Goal: Task Accomplishment & Management: Use online tool/utility

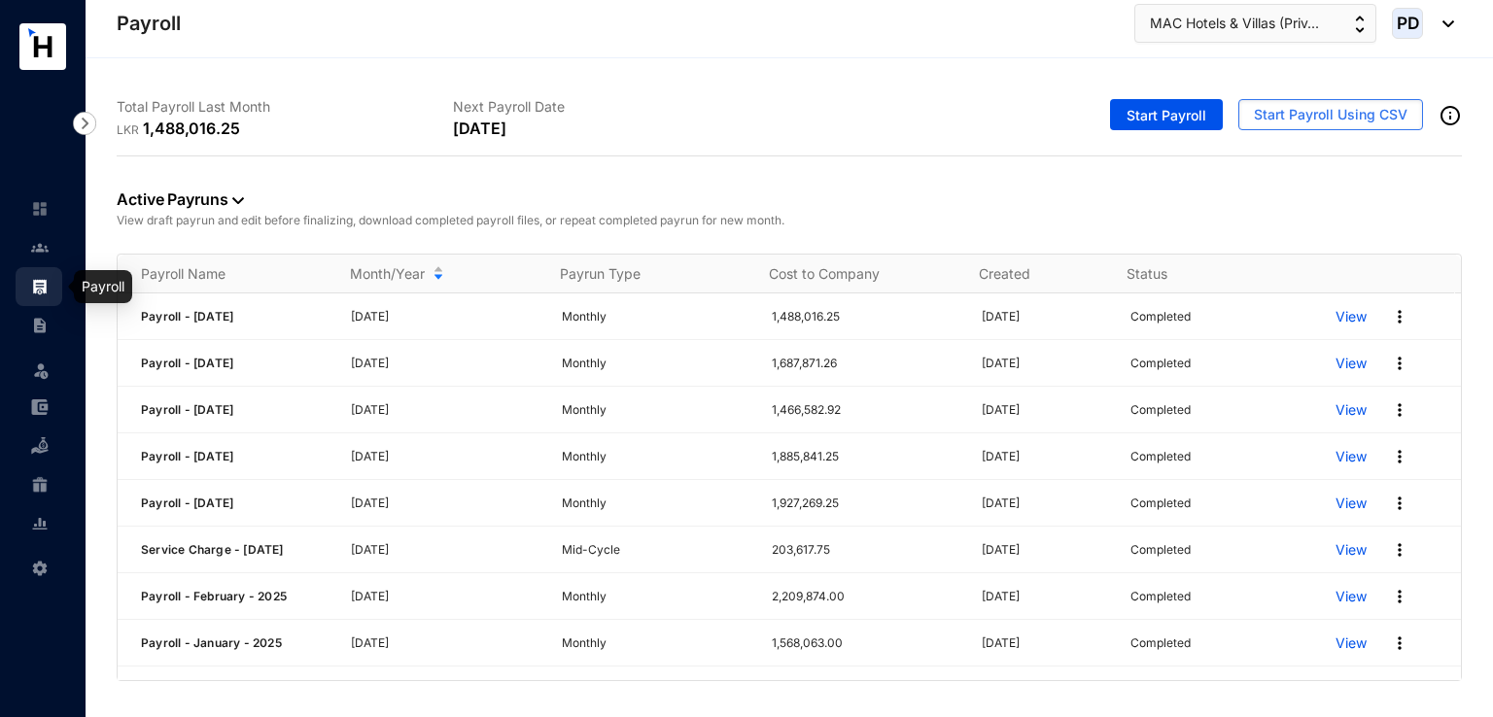
click at [39, 287] on img at bounding box center [39, 286] width 17 height 17
click at [38, 324] on img at bounding box center [39, 325] width 17 height 17
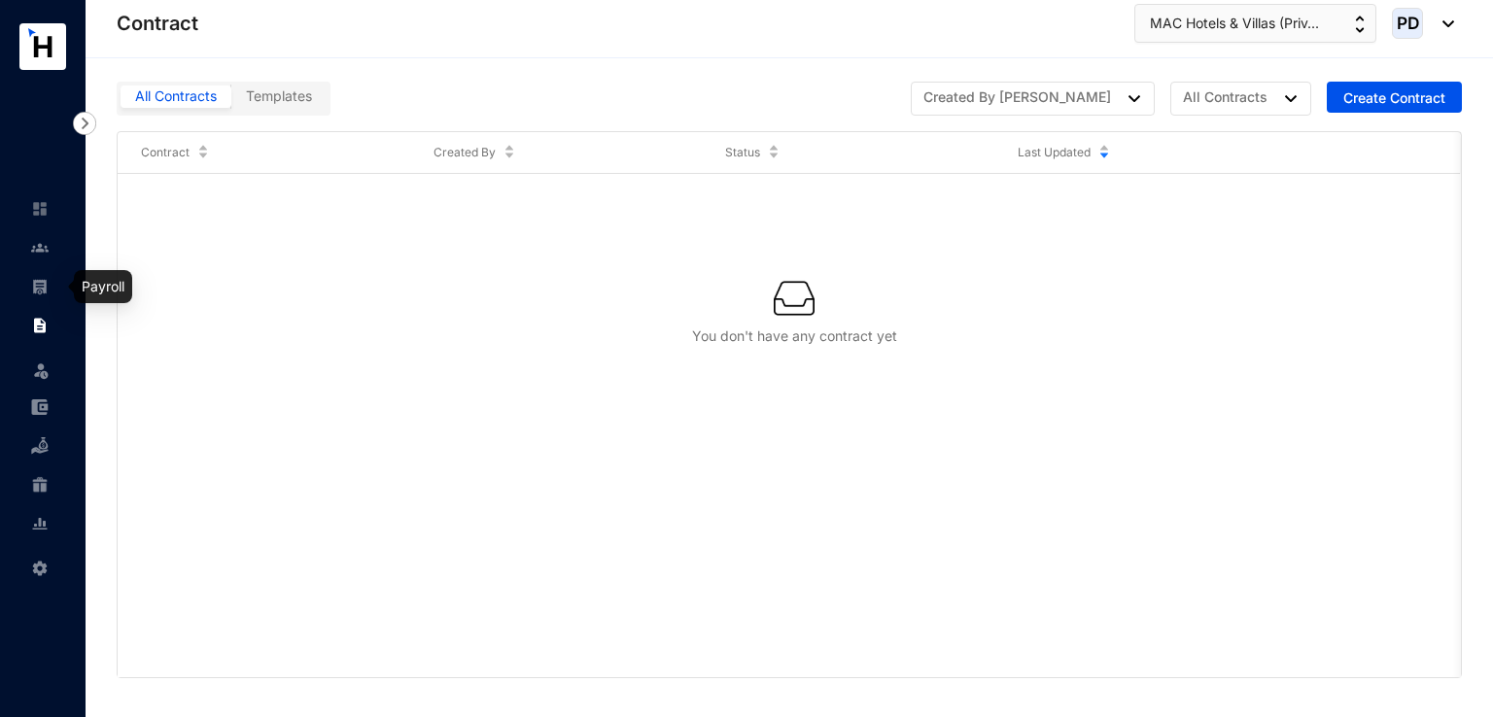
click at [38, 288] on img at bounding box center [39, 286] width 17 height 17
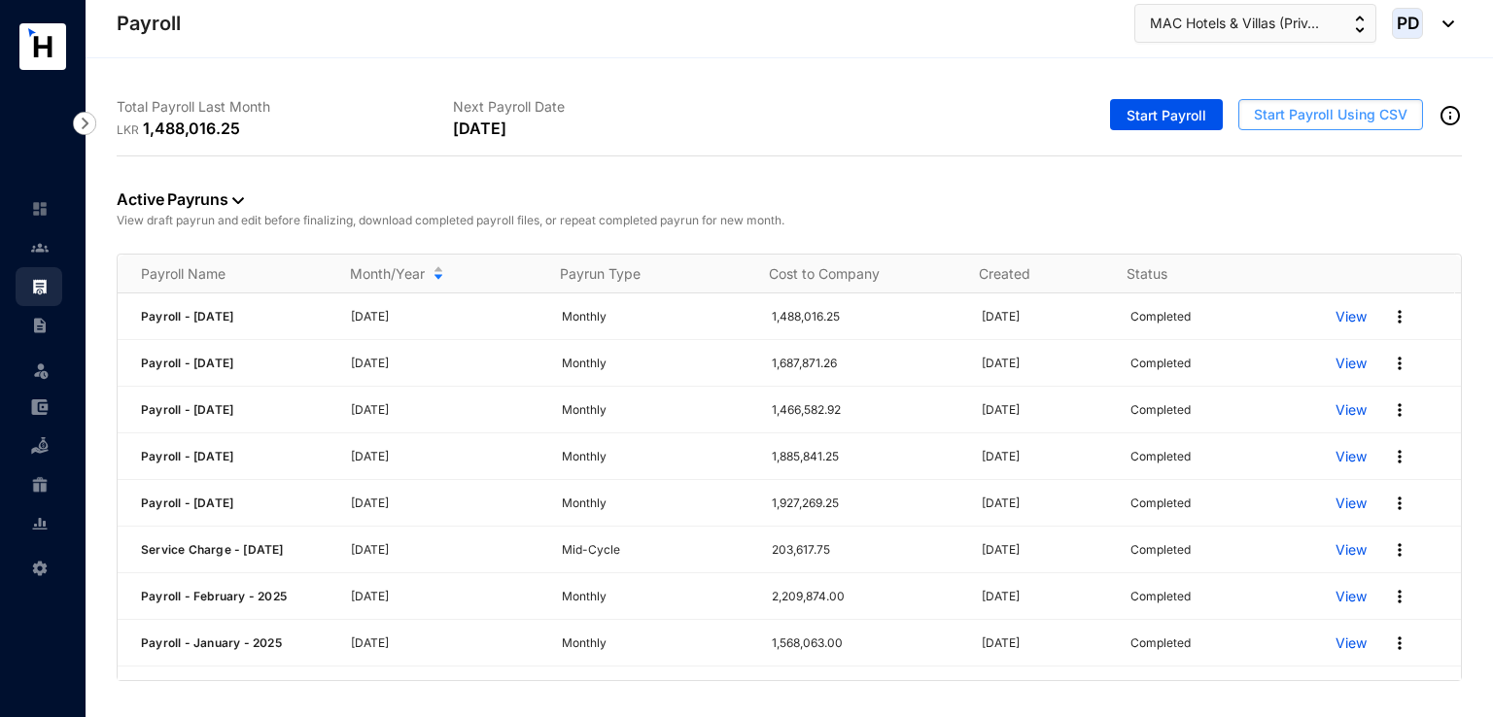
click at [1315, 115] on span "Start Payroll Using CSV" at bounding box center [1331, 114] width 154 height 19
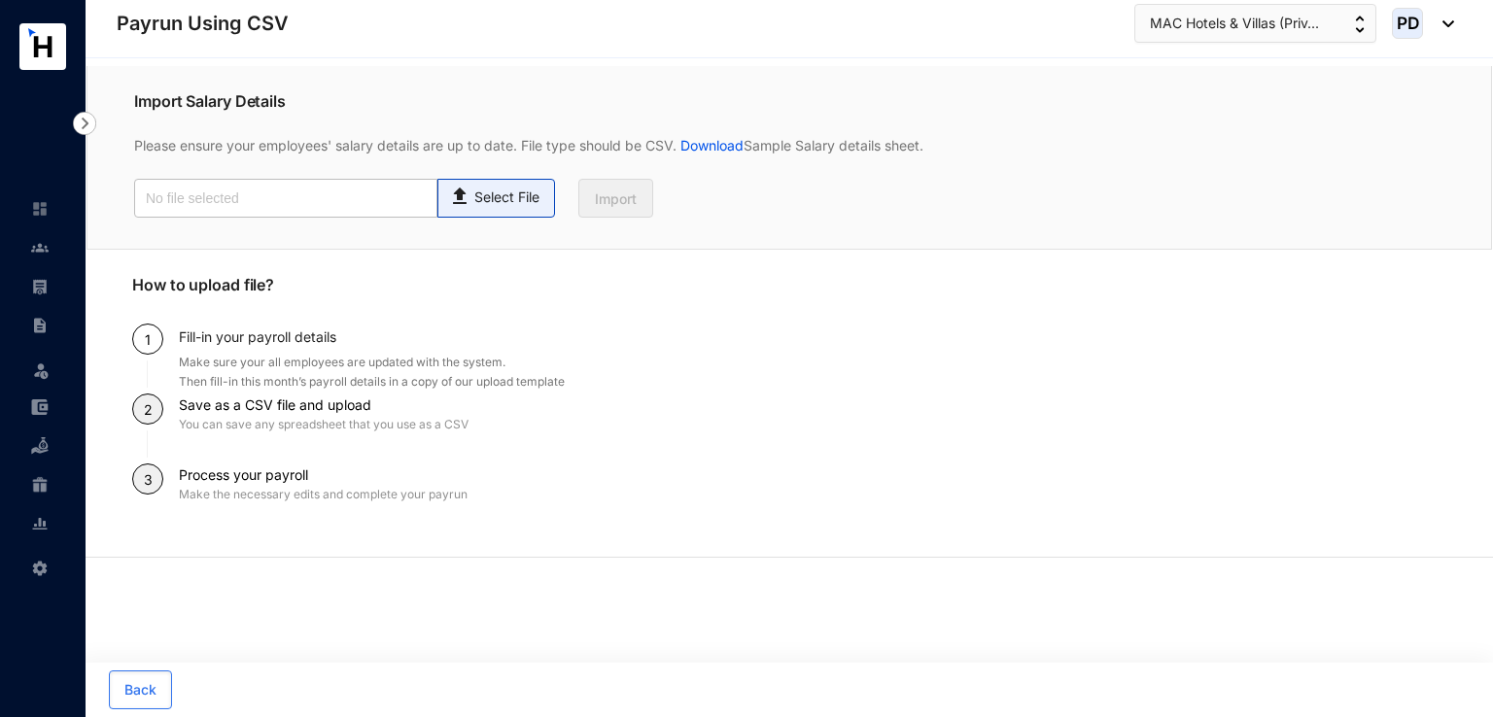
click at [482, 207] on p "Select File" at bounding box center [506, 198] width 65 height 20
click at [0, 0] on input "Select File" at bounding box center [0, 0] width 0 height 0
type input "August Upload file.csv"
click at [639, 199] on button "Import" at bounding box center [615, 198] width 75 height 39
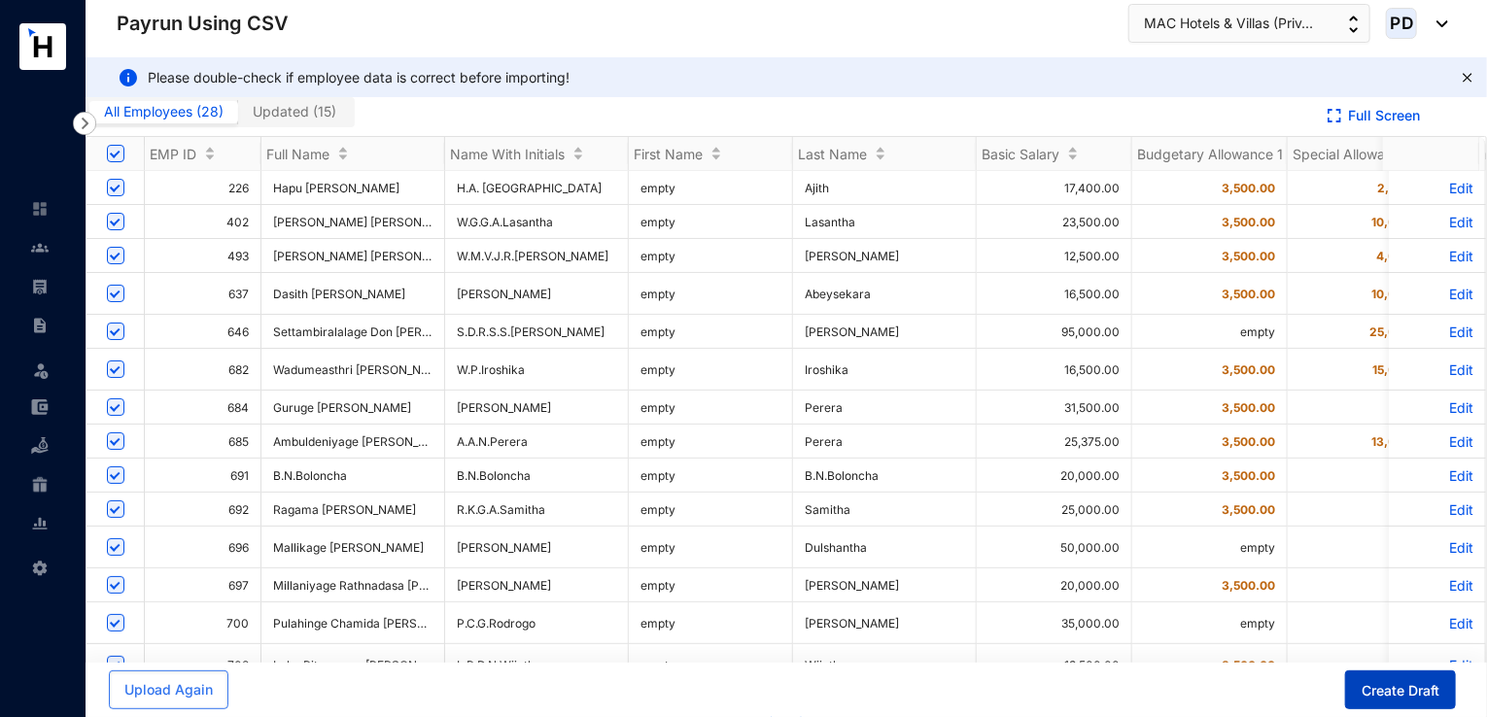
click at [1384, 678] on button "Create Draft" at bounding box center [1400, 690] width 111 height 39
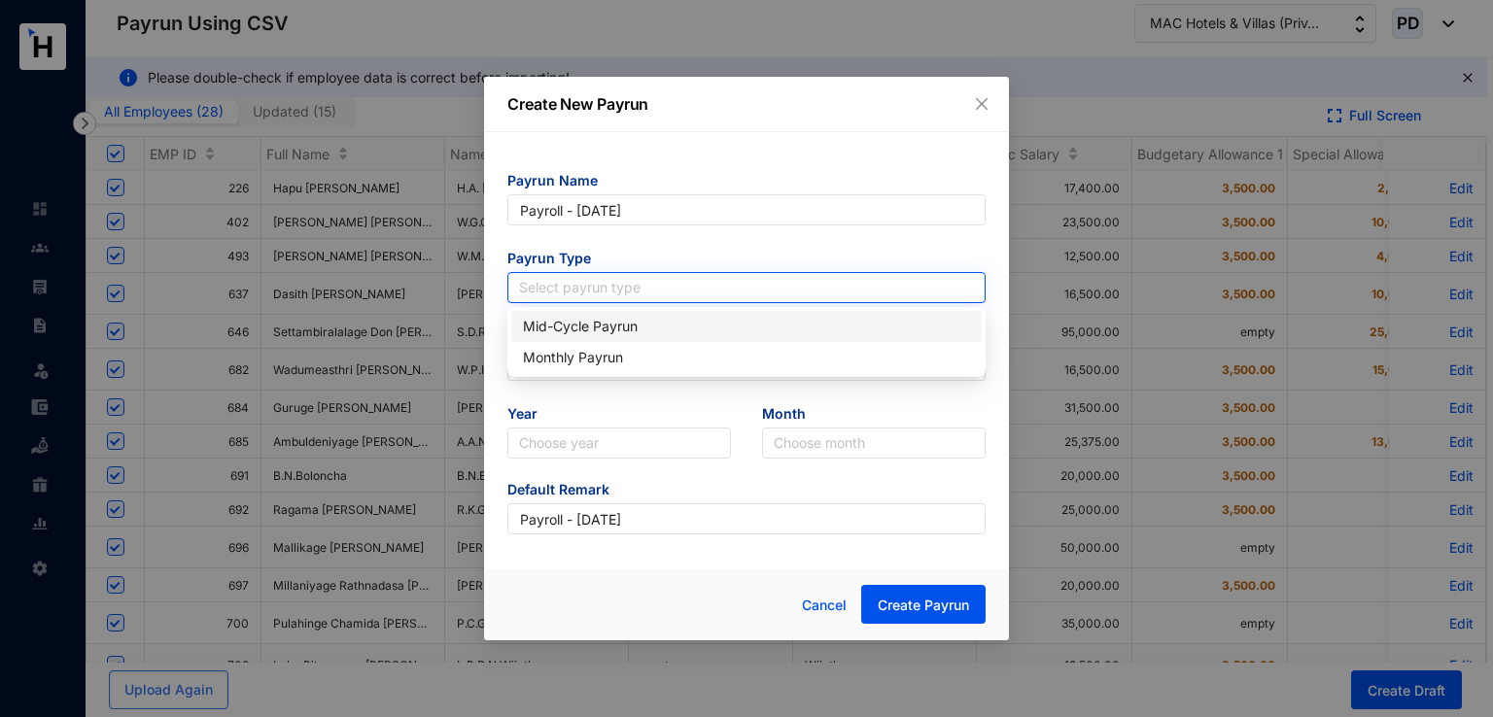
click at [632, 299] on input "search" at bounding box center [746, 287] width 455 height 29
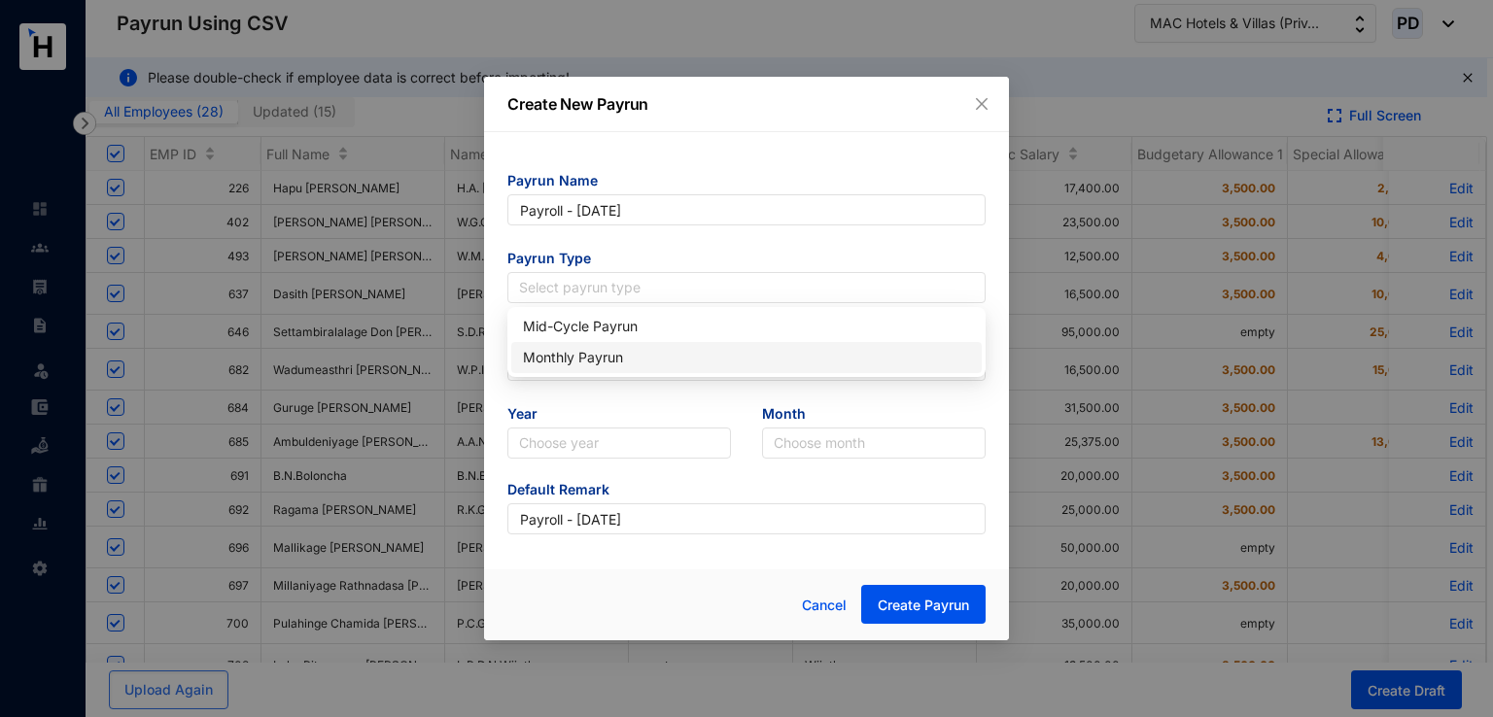
click at [626, 354] on div "Monthly Payrun" at bounding box center [746, 357] width 447 height 21
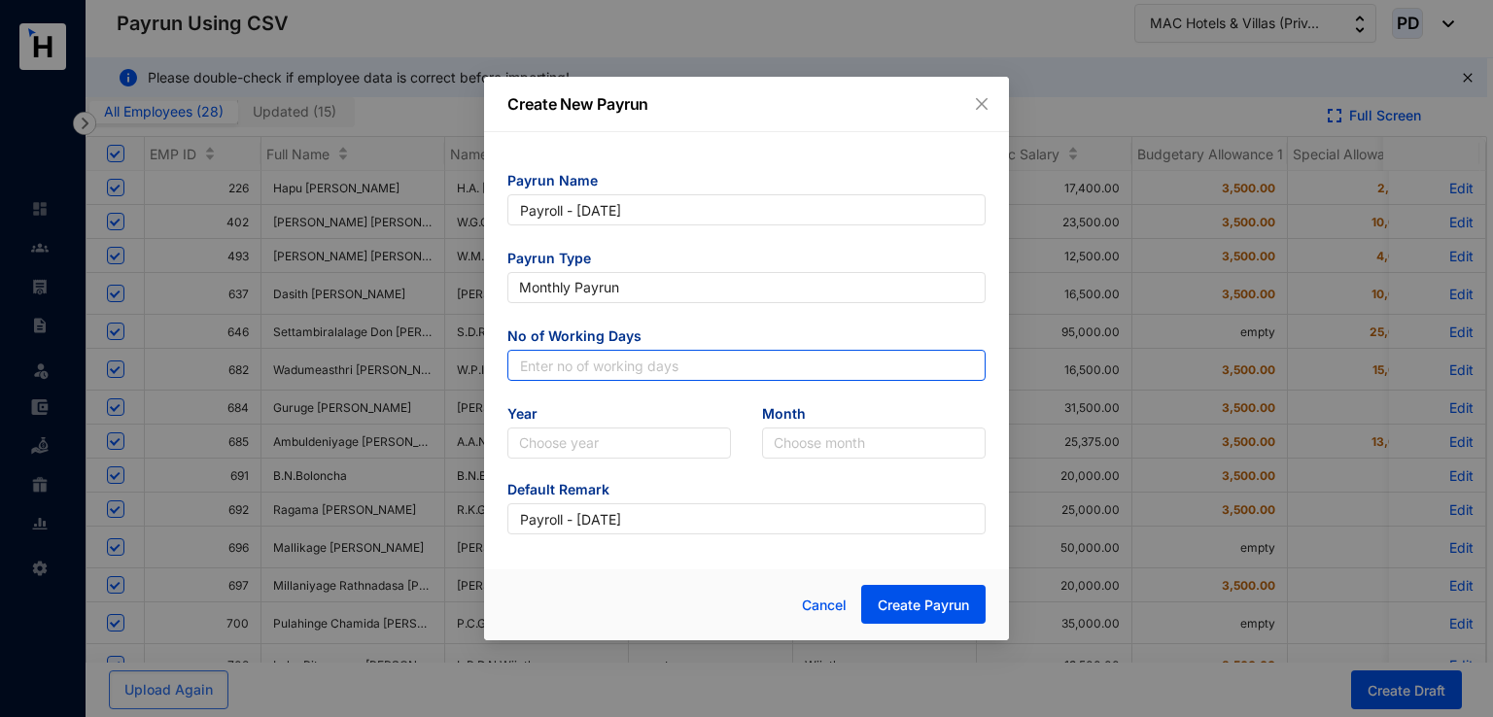
click at [626, 354] on input "text" at bounding box center [746, 365] width 478 height 31
type input "30"
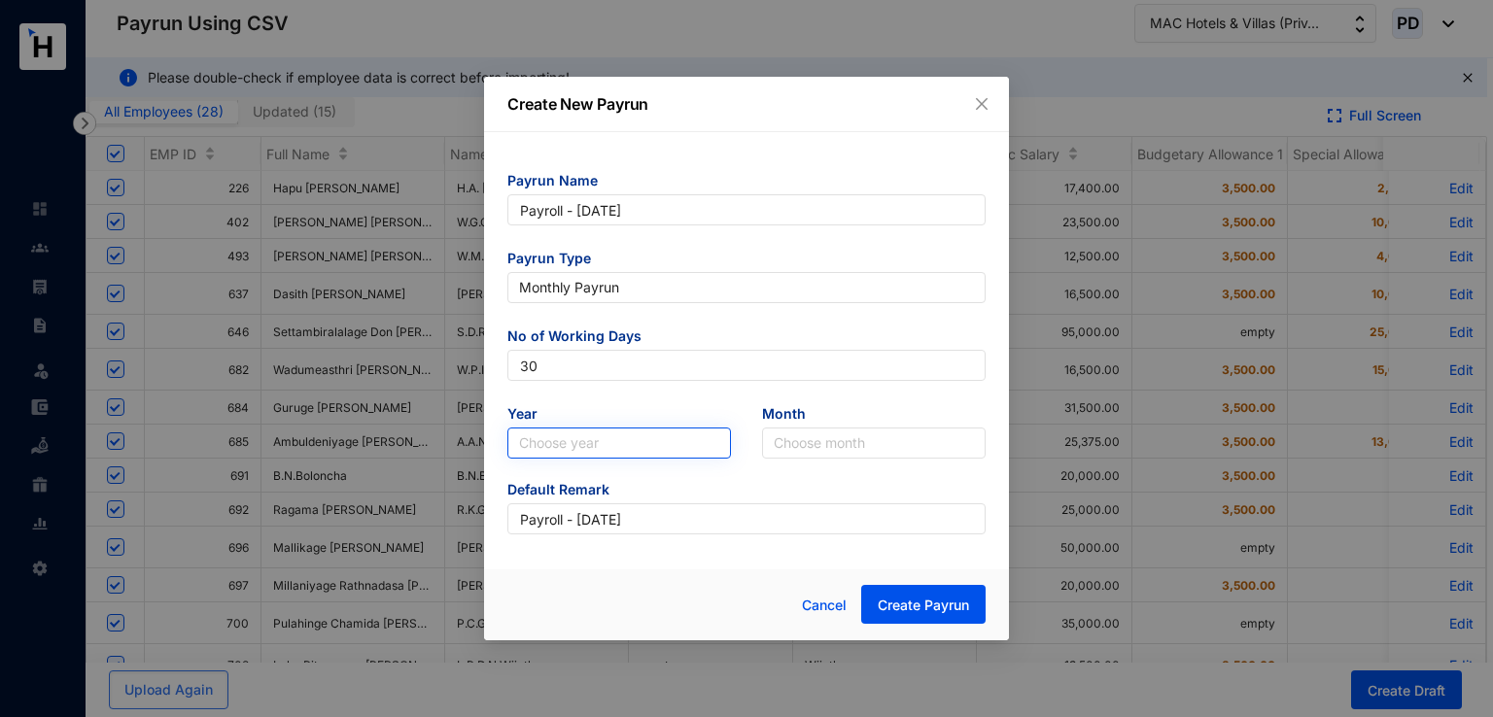
click at [575, 436] on input "search" at bounding box center [619, 443] width 200 height 29
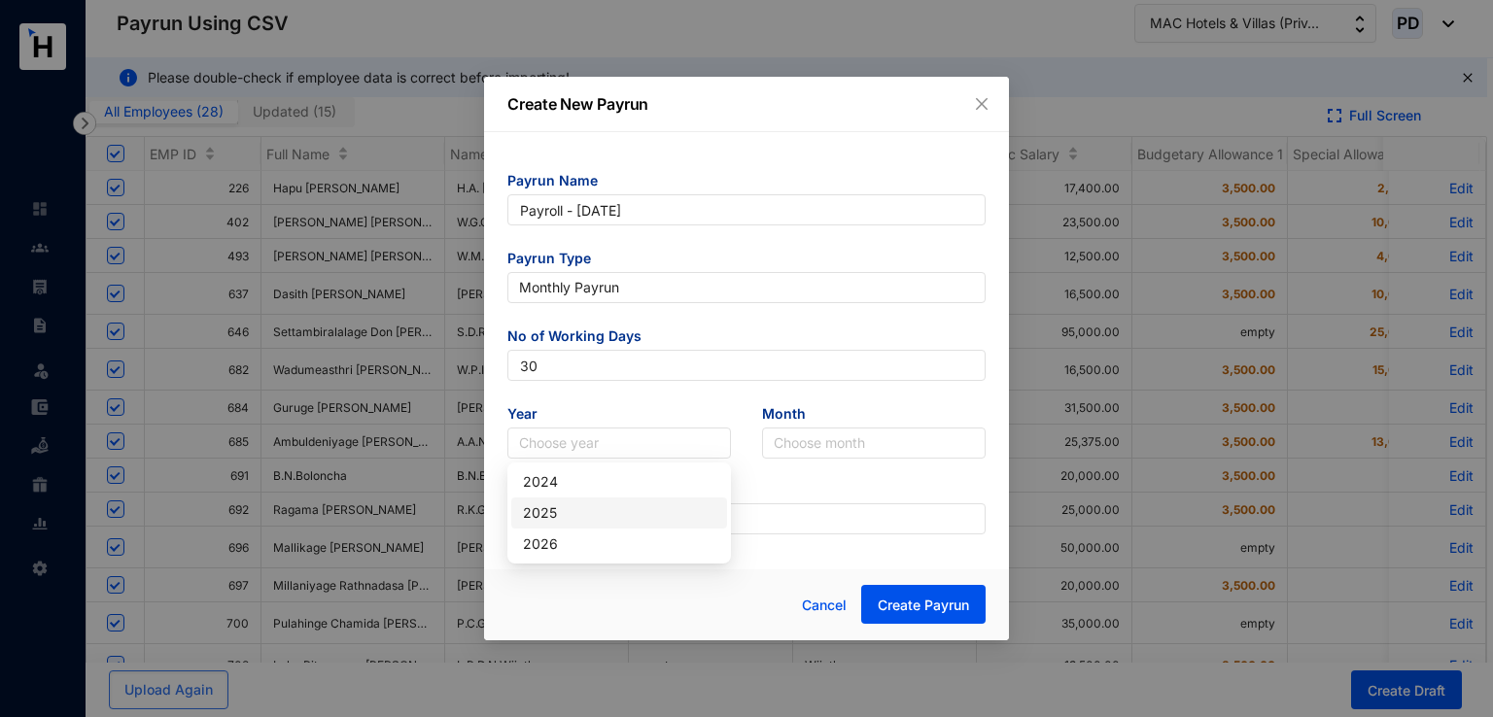
click at [538, 527] on div "2025" at bounding box center [619, 513] width 216 height 31
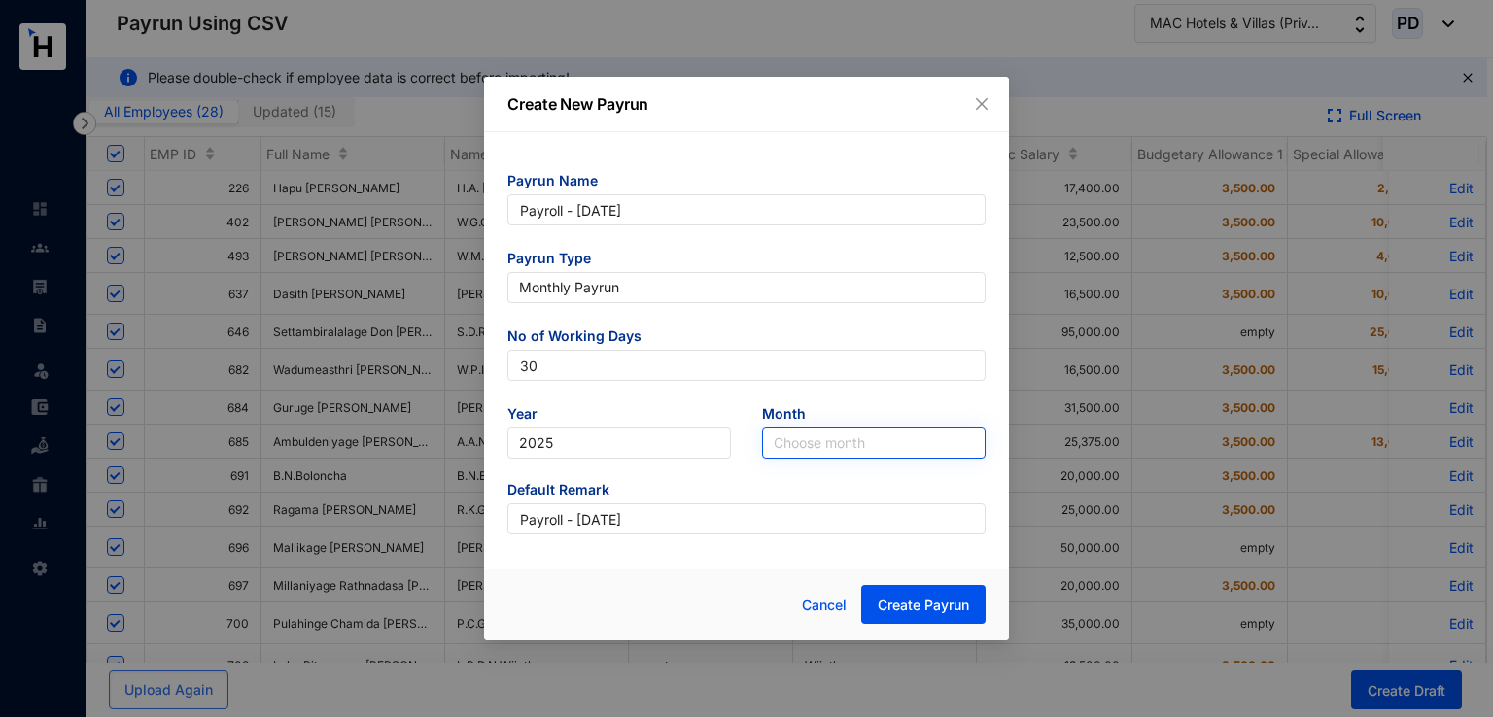
click at [786, 441] on input "search" at bounding box center [874, 443] width 200 height 29
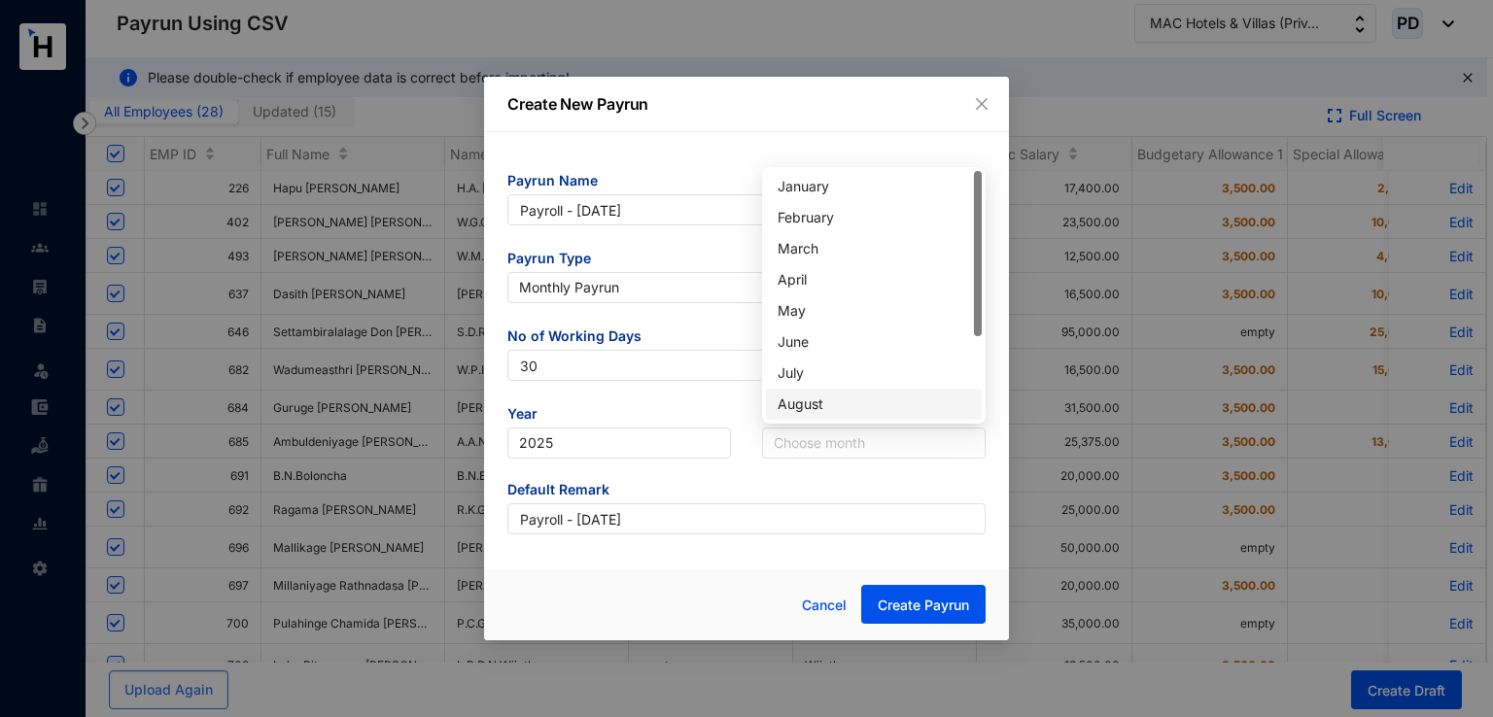
click at [792, 396] on div "August" at bounding box center [874, 404] width 192 height 21
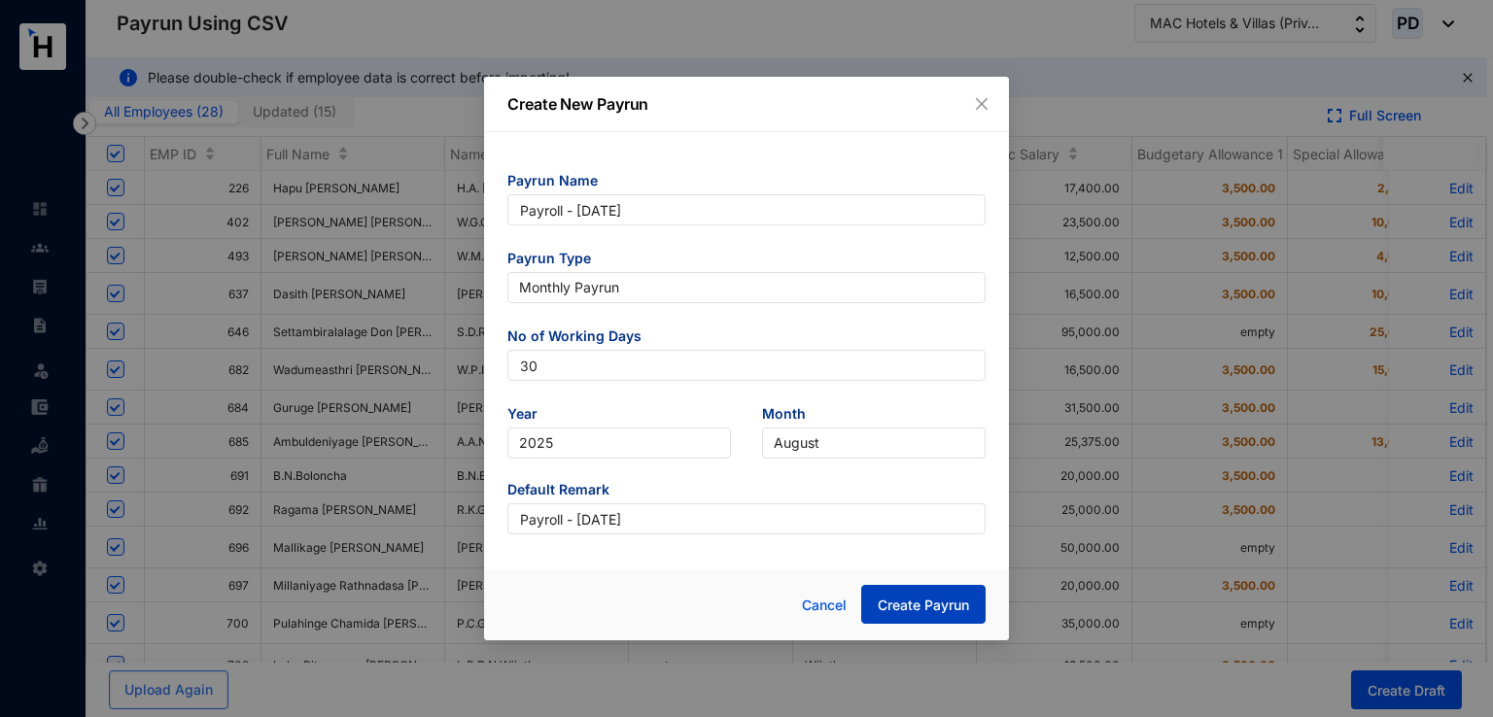
click at [902, 601] on span "Create Payrun" at bounding box center [923, 605] width 91 height 19
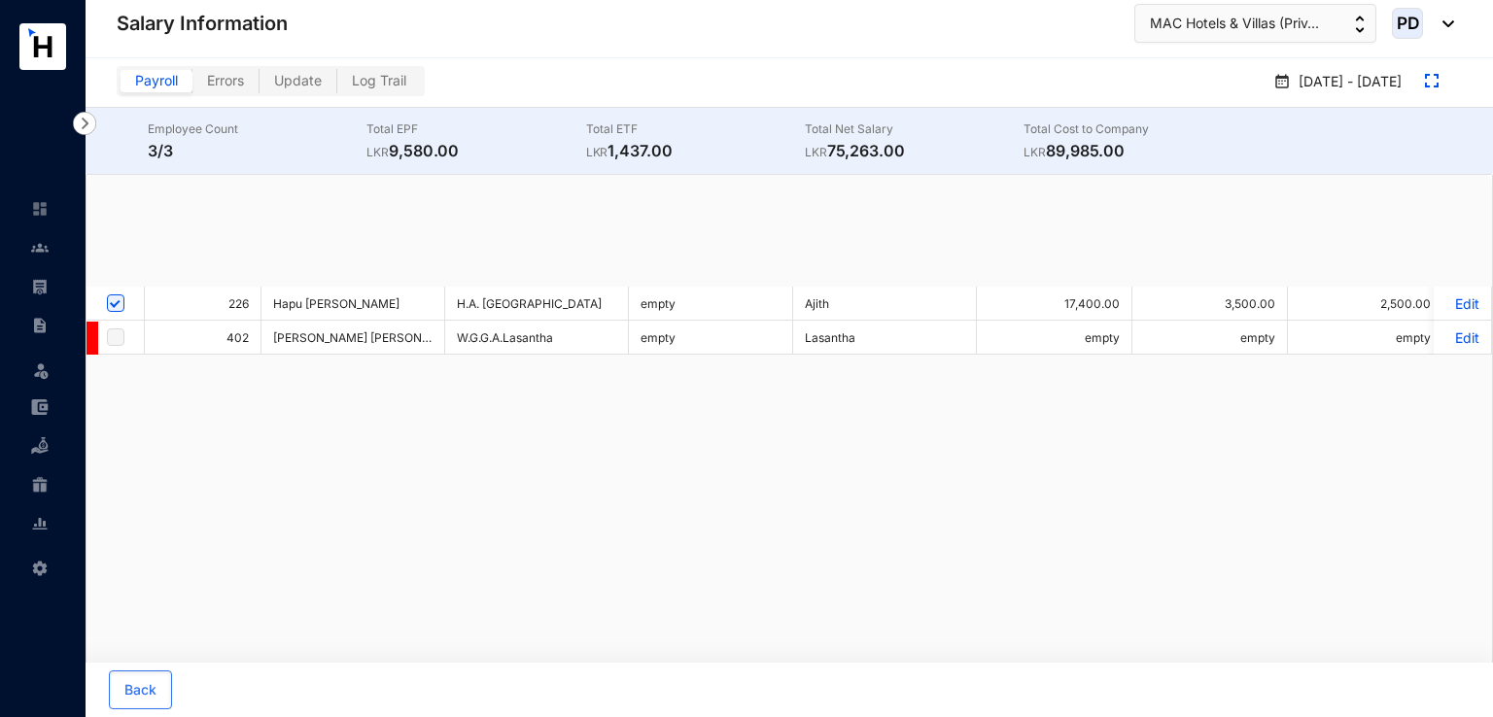
checkbox input "false"
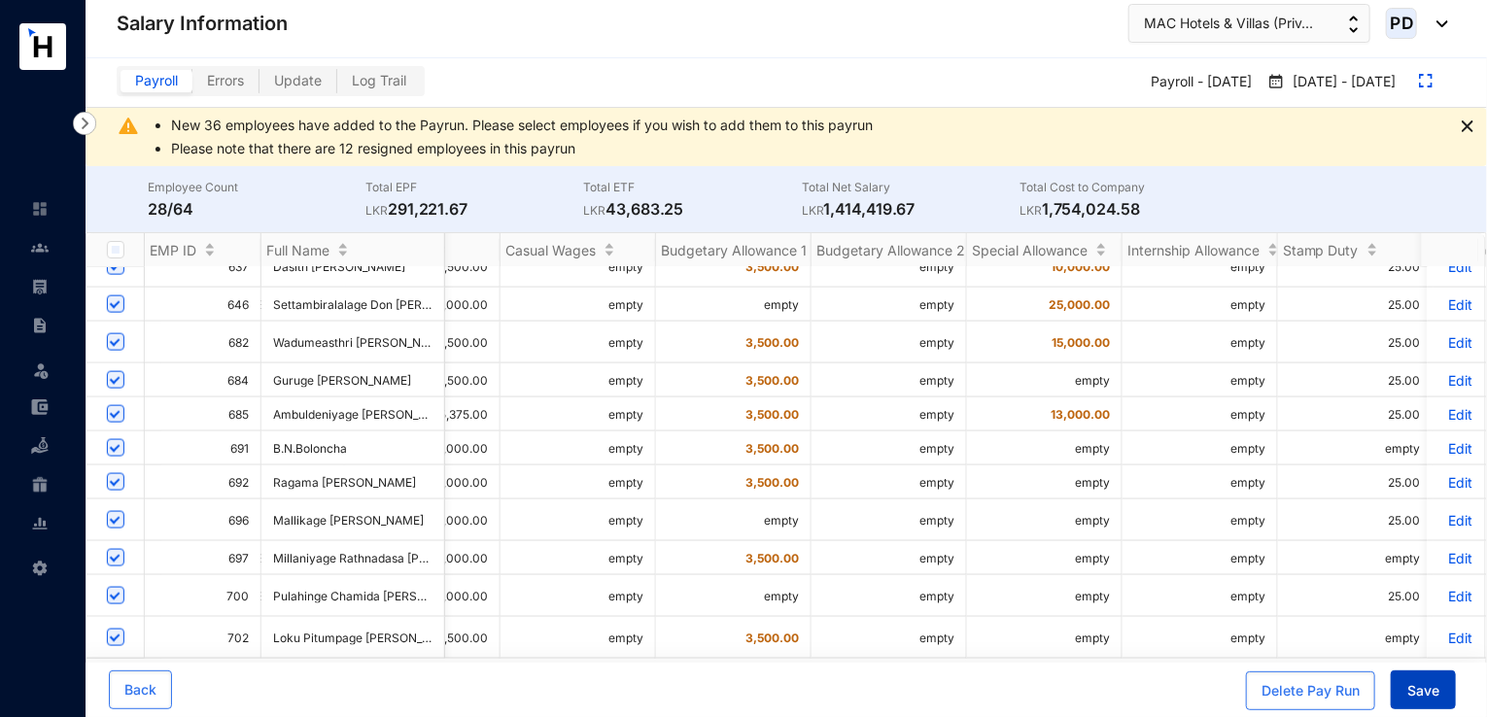
click at [1414, 681] on button "Save" at bounding box center [1423, 690] width 65 height 39
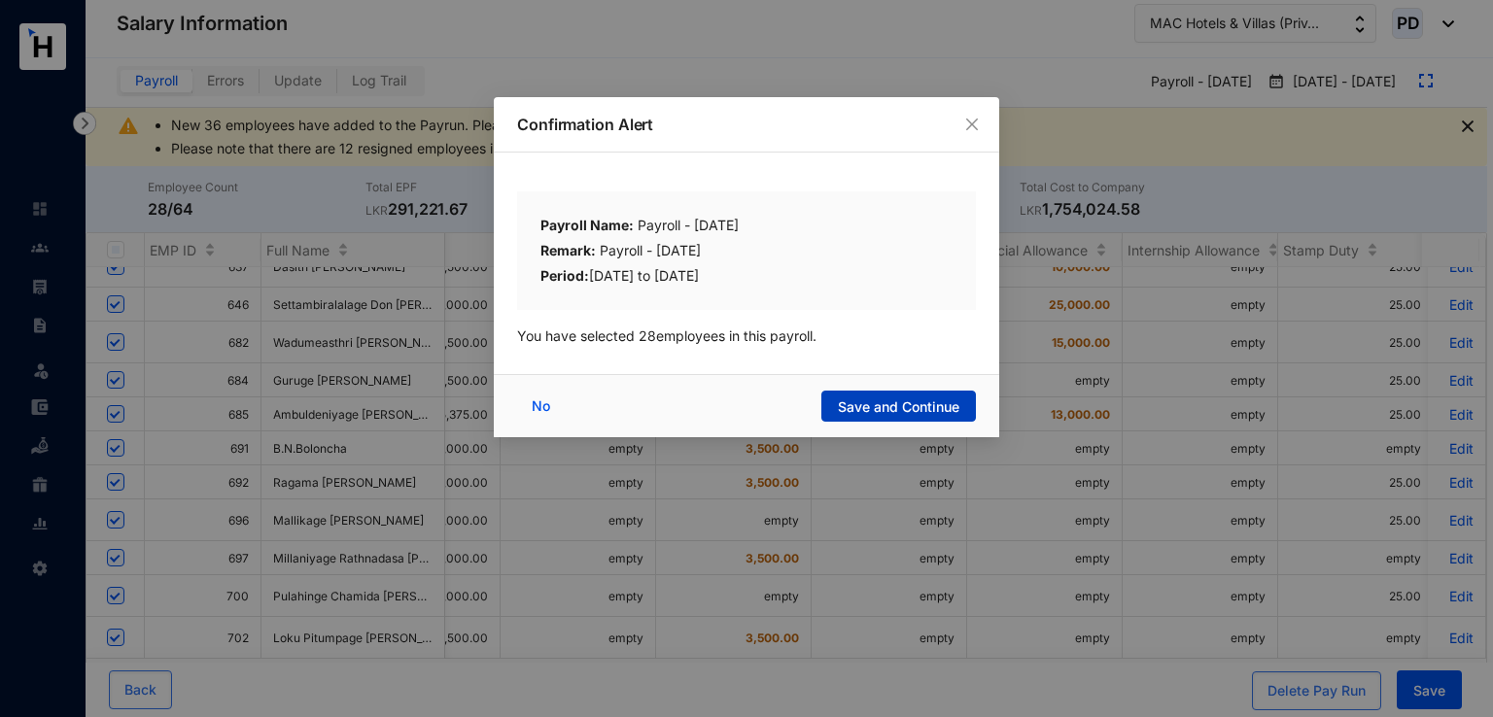
click at [868, 404] on span "Save and Continue" at bounding box center [899, 407] width 122 height 19
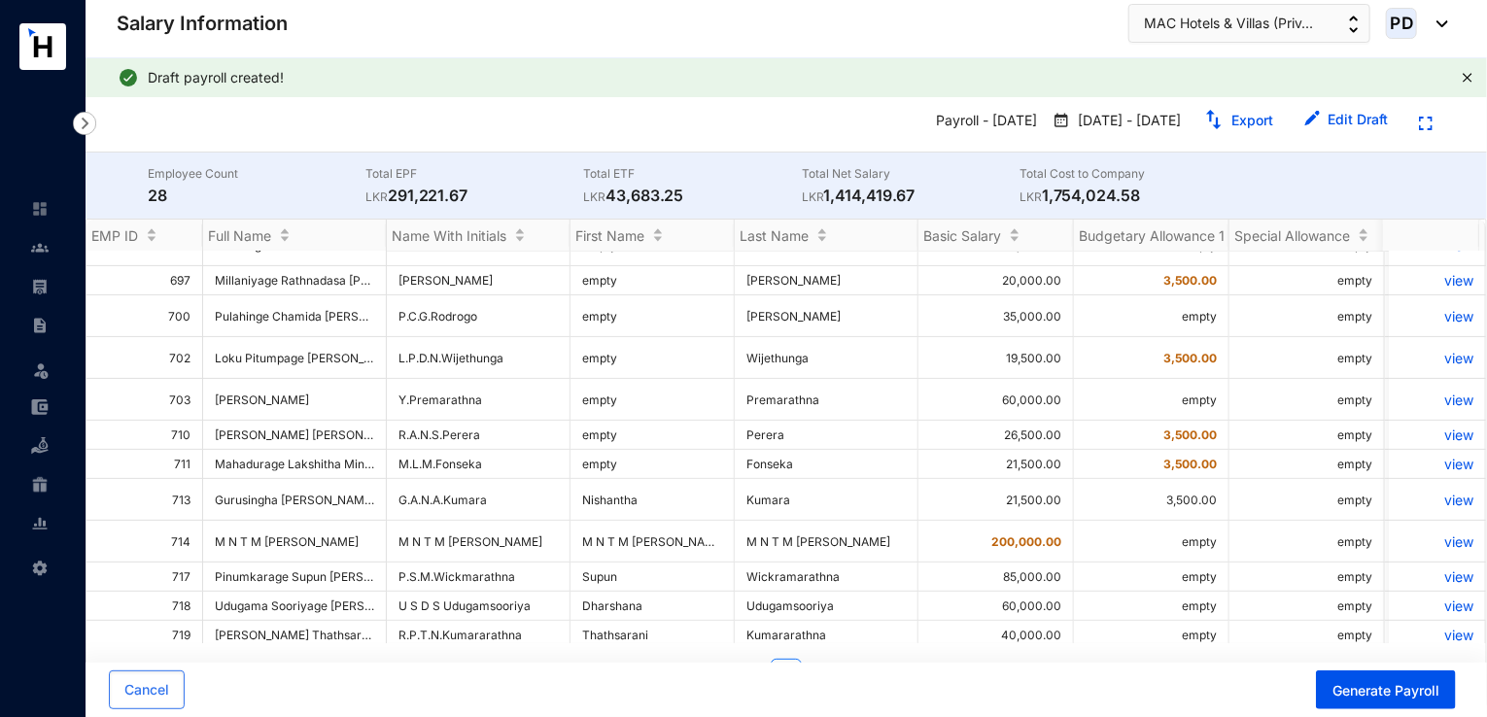
scroll to position [352, 0]
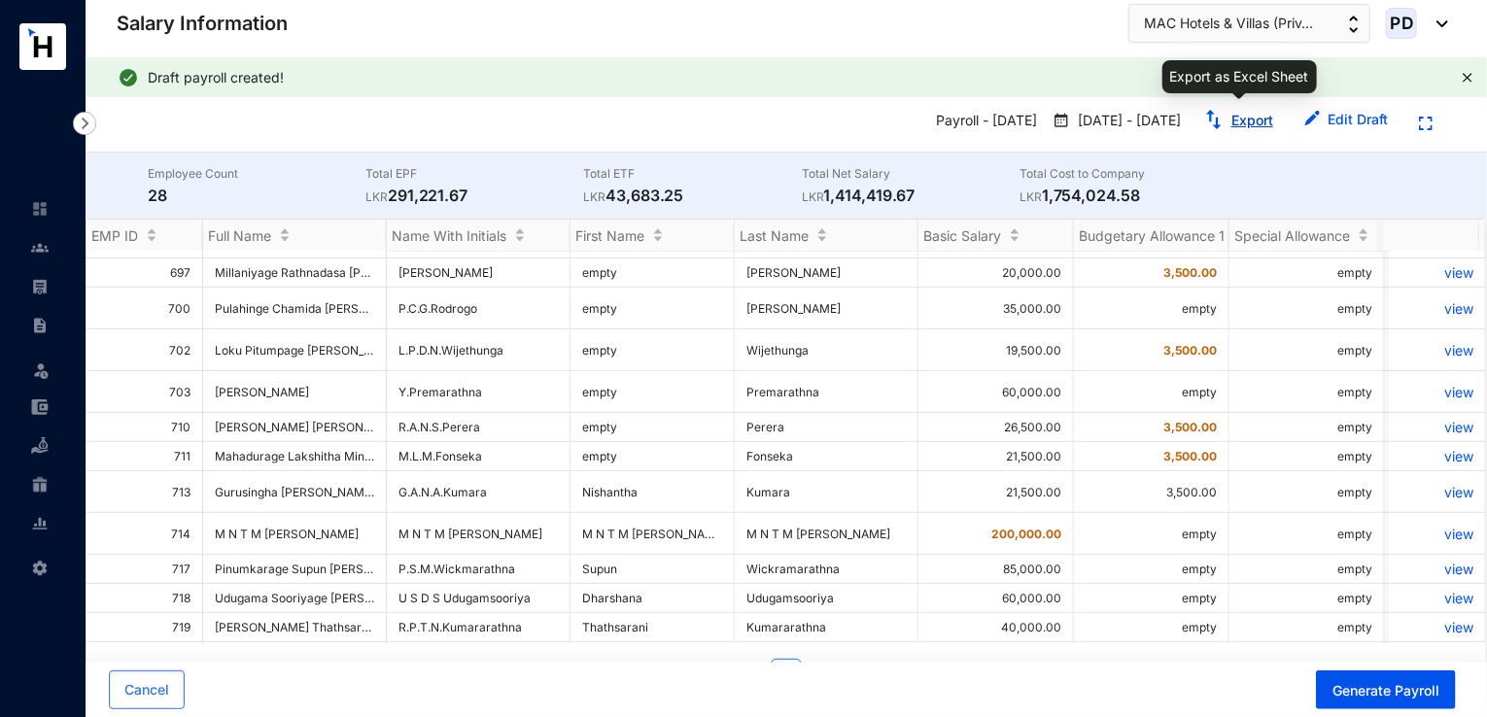
click at [1256, 122] on link "Export" at bounding box center [1253, 120] width 42 height 17
